Goal: Transaction & Acquisition: Download file/media

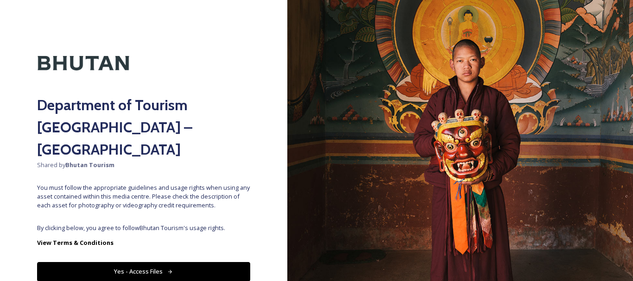
click at [208, 262] on button "Yes - Access Files" at bounding box center [143, 271] width 213 height 19
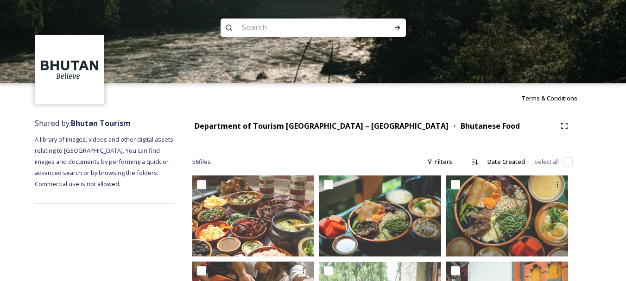
click at [294, 27] on input at bounding box center [300, 28] width 127 height 20
type input "b"
type input "[GEOGRAPHIC_DATA]"
click at [399, 29] on icon at bounding box center [397, 27] width 7 height 7
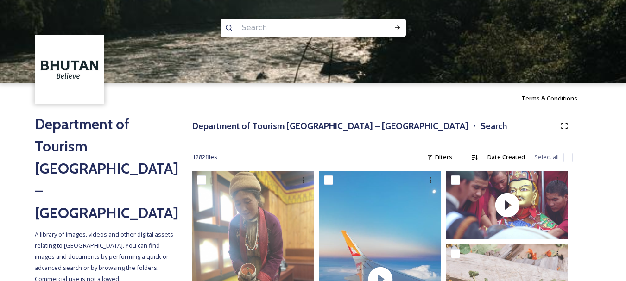
click at [281, 27] on input at bounding box center [300, 28] width 127 height 20
type input "airport in [GEOGRAPHIC_DATA]"
click at [401, 27] on div "Run Search" at bounding box center [397, 27] width 17 height 17
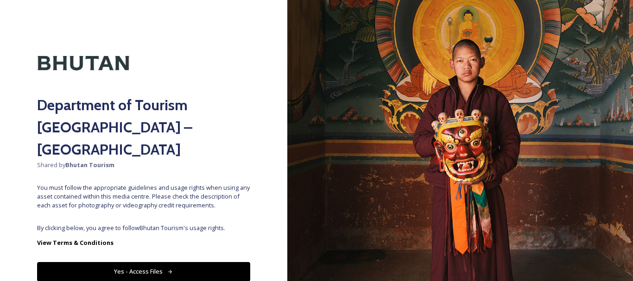
click at [151, 262] on button "Yes - Access Files" at bounding box center [143, 271] width 213 height 19
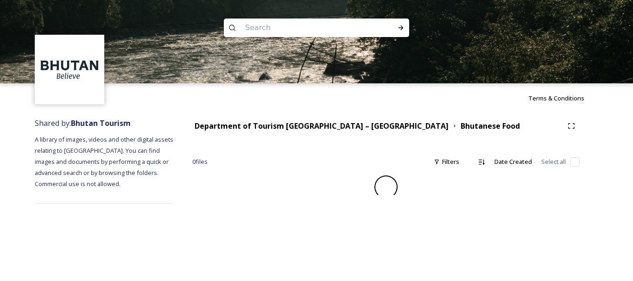
click at [279, 23] on input at bounding box center [304, 28] width 127 height 20
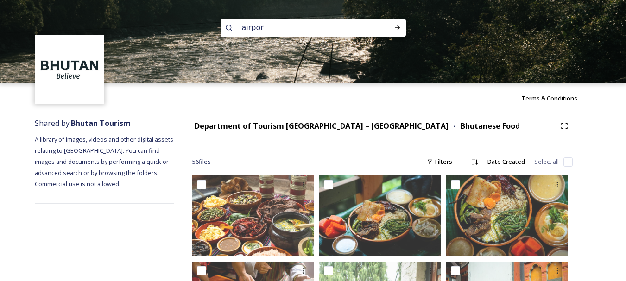
type input "airport"
click at [398, 32] on div at bounding box center [397, 27] width 17 height 17
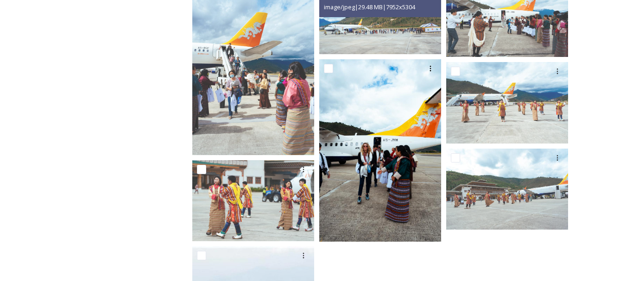
scroll to position [1199, 0]
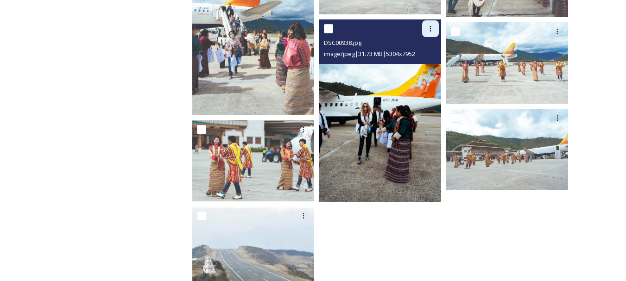
click at [429, 27] on icon at bounding box center [430, 28] width 7 height 7
click at [421, 67] on span "Download" at bounding box center [419, 67] width 28 height 9
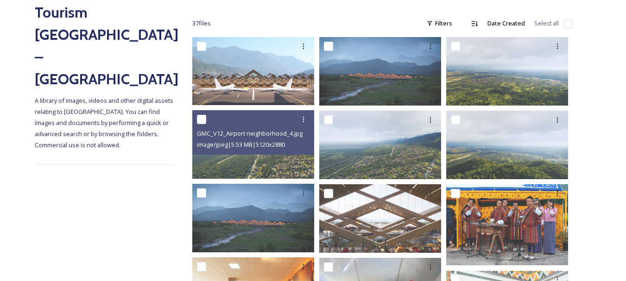
scroll to position [134, 0]
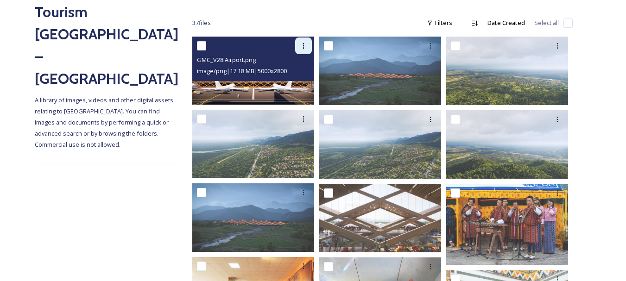
click at [302, 46] on icon at bounding box center [303, 45] width 7 height 7
click at [295, 84] on span "Download" at bounding box center [293, 84] width 28 height 9
